Goal: Find contact information: Find contact information

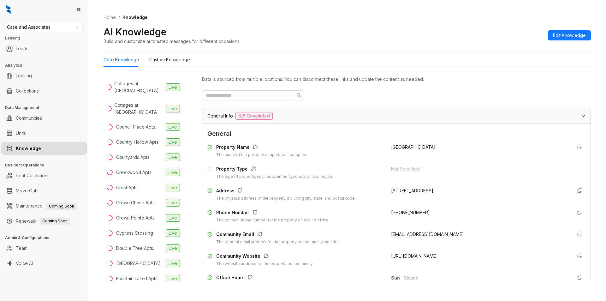
scroll to position [324, 0]
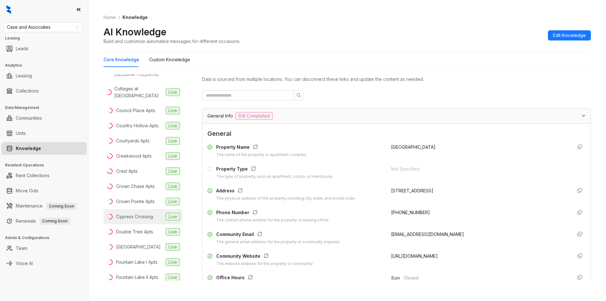
click at [142, 220] on div "Cypress Crossing" at bounding box center [134, 216] width 37 height 7
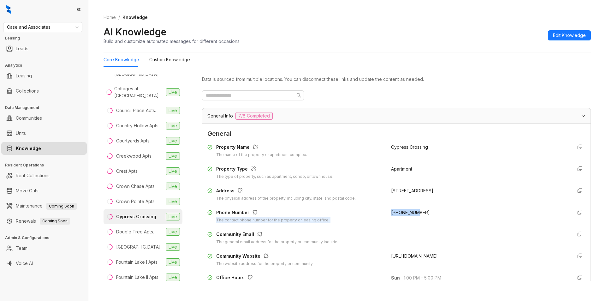
drag, startPoint x: 380, startPoint y: 212, endPoint x: 413, endPoint y: 209, distance: 32.3
click at [413, 209] on div "Phone Number The contact phone number for the property or leasing office. [PHON…" at bounding box center [396, 216] width 378 height 14
click at [429, 211] on div "[PHONE_NUMBER]" at bounding box center [479, 216] width 176 height 14
drag, startPoint x: 382, startPoint y: 212, endPoint x: 411, endPoint y: 210, distance: 28.7
click at [411, 210] on div "Phone Number The contact phone number for the property or leasing office. [PHON…" at bounding box center [396, 216] width 378 height 14
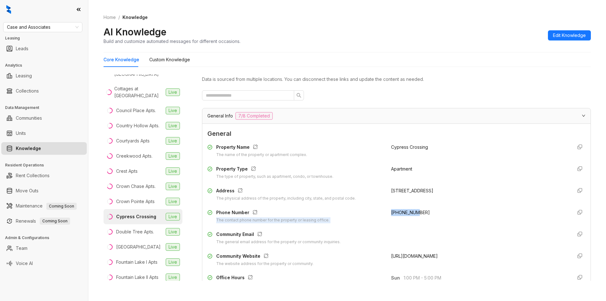
click at [407, 220] on div "[PHONE_NUMBER]" at bounding box center [479, 216] width 176 height 14
drag, startPoint x: 387, startPoint y: 213, endPoint x: 422, endPoint y: 210, distance: 35.8
click at [422, 210] on div "[PHONE_NUMBER]" at bounding box center [479, 216] width 176 height 14
copy span "[PHONE_NUMBER]"
